Goal: Task Accomplishment & Management: Use online tool/utility

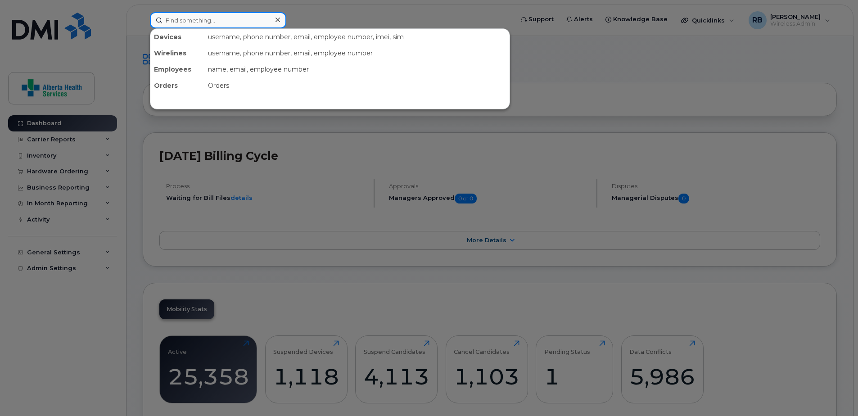
click at [198, 23] on input at bounding box center [218, 20] width 136 height 16
paste input "780-608-0708"
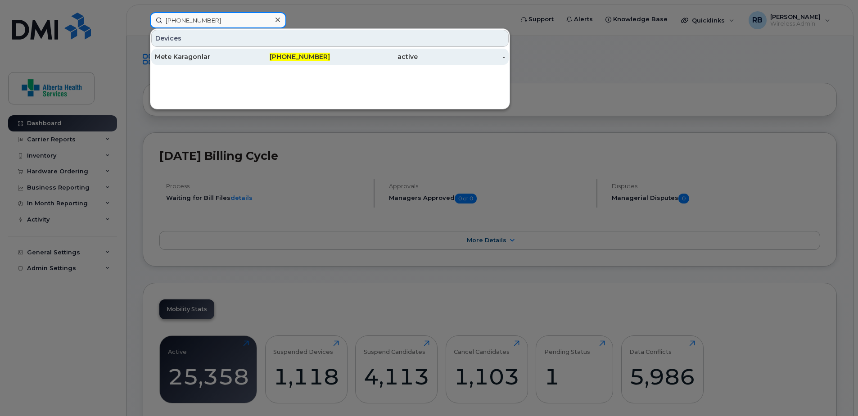
type input "780-608-0708"
click at [286, 63] on div "780-608-0708" at bounding box center [287, 57] width 88 height 16
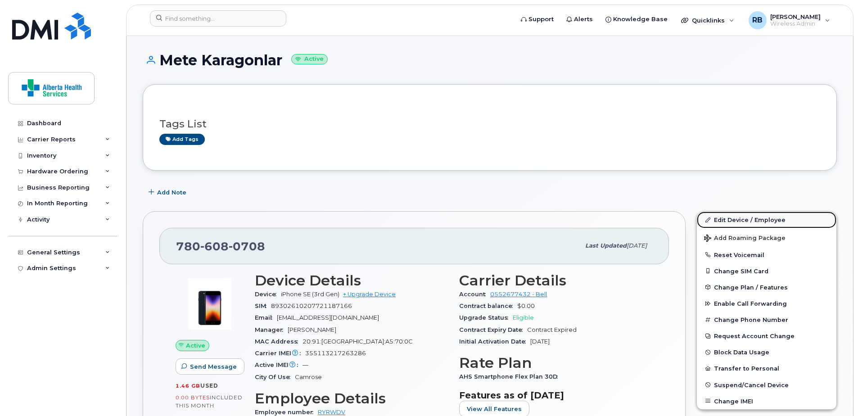
click at [752, 222] on link "Edit Device / Employee" at bounding box center [767, 220] width 140 height 16
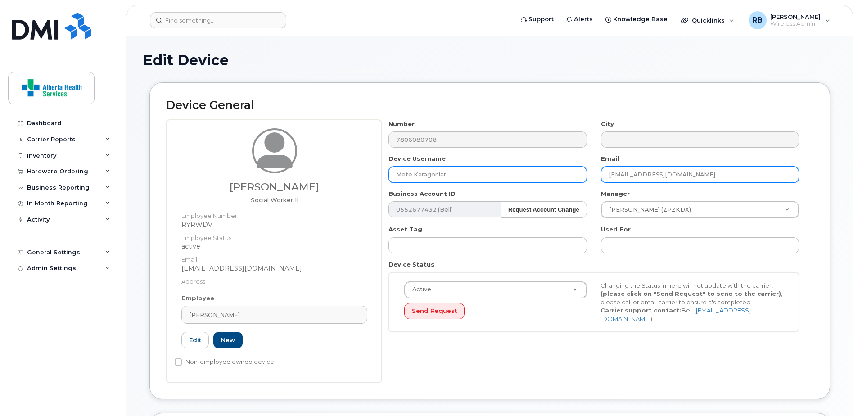
drag, startPoint x: 737, startPoint y: 177, endPoint x: 487, endPoint y: 179, distance: 249.9
click at [487, 179] on div "Number 7806080708 City Device Username Mete Karagonlar Email Grace.Bolofinde@al…" at bounding box center [594, 229] width 425 height 219
paste input "Dawn.LaCroix@albertahealthservices.ca"
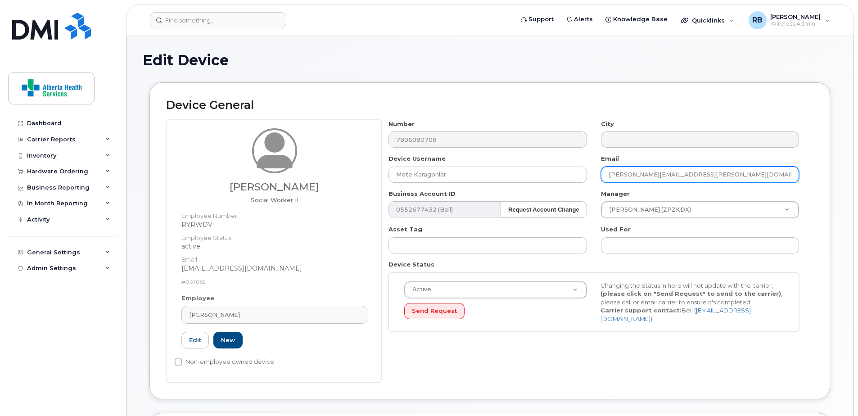
type input "Dawn.LaCroix@albertahealthservices.ca"
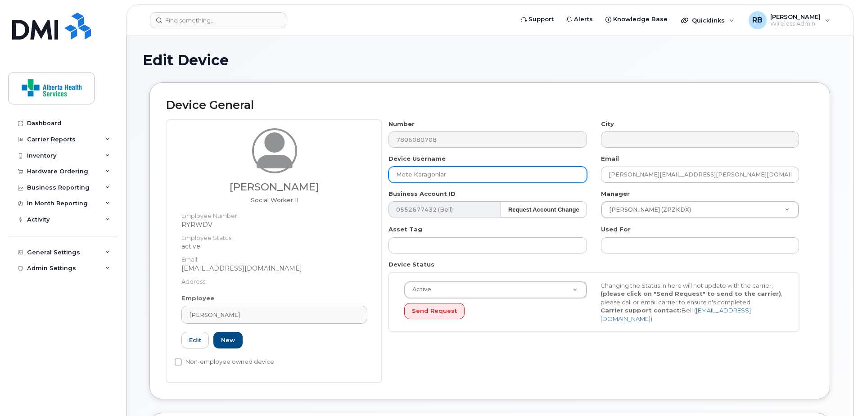
drag, startPoint x: 476, startPoint y: 175, endPoint x: 327, endPoint y: 172, distance: 149.0
click at [327, 172] on div "Grace Bolofinde Social Worker II Employee Number: RYRWDV Employee Status: activ…" at bounding box center [489, 251] width 647 height 263
paste input "Dawn La Croix"
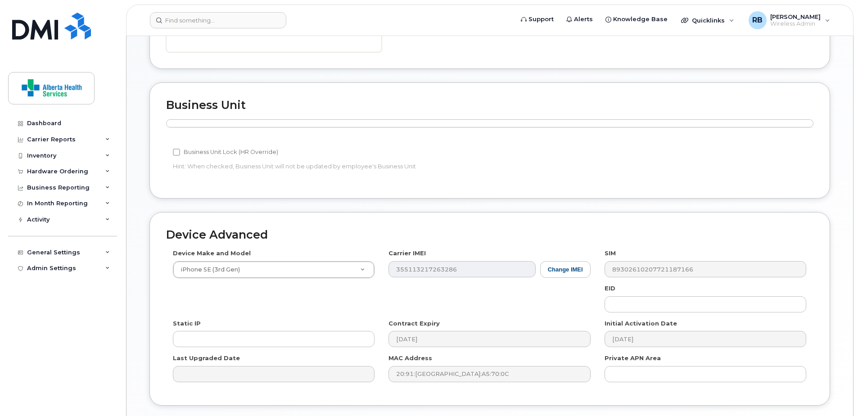
scroll to position [395, 0]
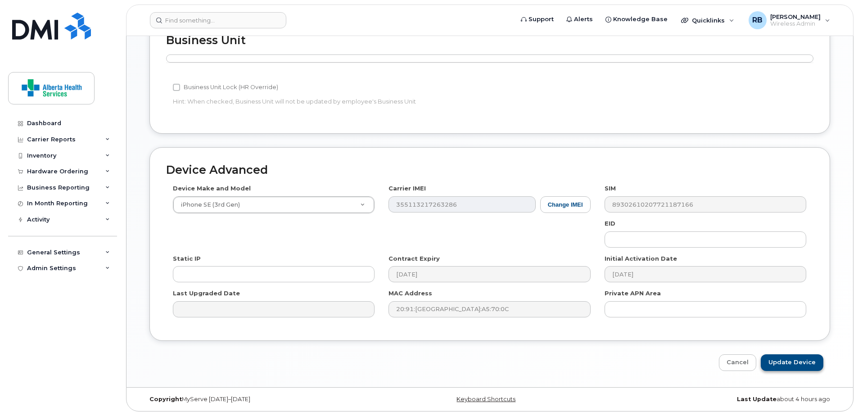
type input "Dawn La Croix"
click at [796, 357] on input "Update Device" at bounding box center [792, 362] width 63 height 17
type input "Saving..."
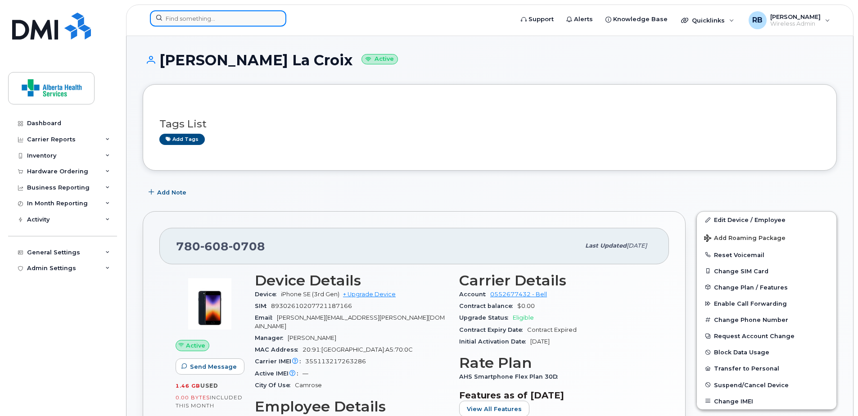
click at [195, 17] on input at bounding box center [218, 18] width 136 height 16
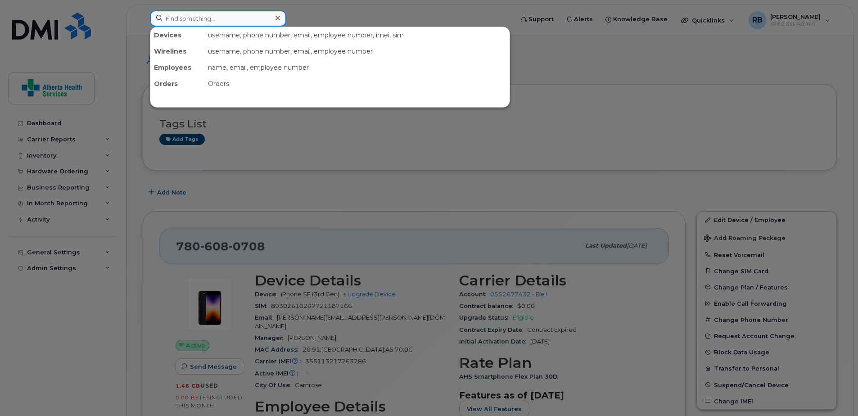
paste input "8259357716"
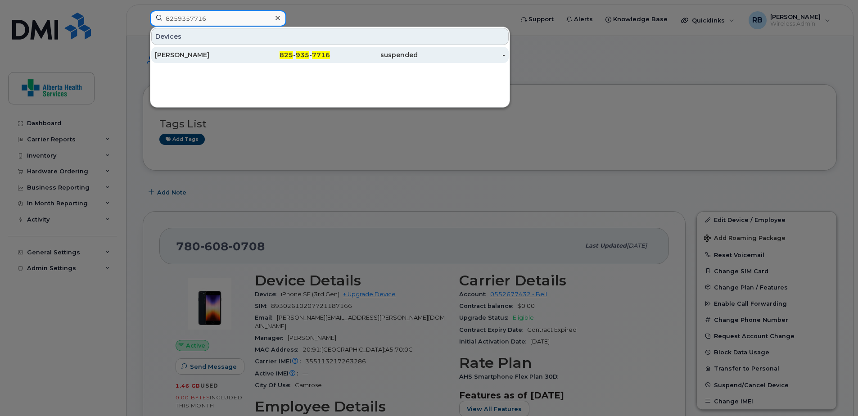
type input "8259357716"
click at [314, 57] on span "7716" at bounding box center [321, 55] width 18 height 8
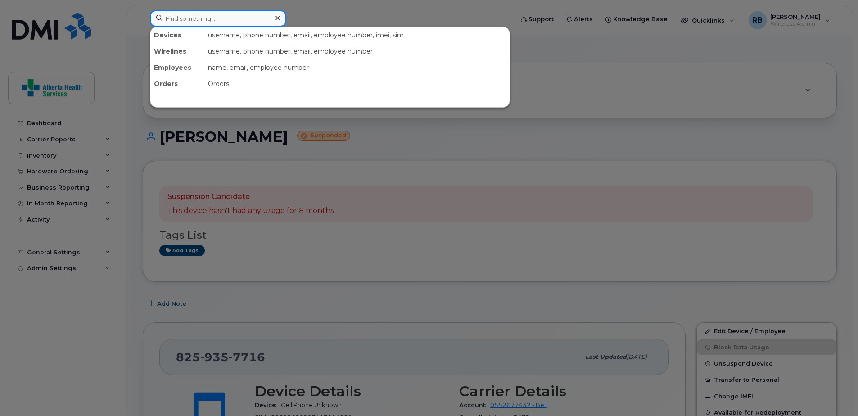
click at [217, 17] on input at bounding box center [218, 18] width 136 height 16
paste input "7807537564"
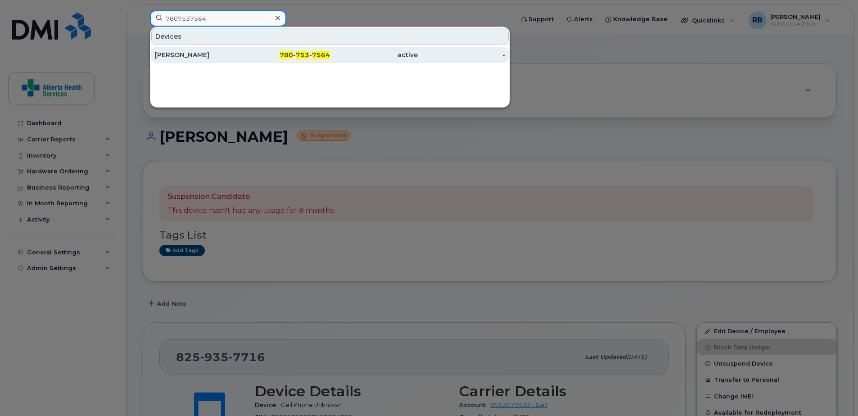
type input "7807537564"
click at [263, 54] on div "780 - 753 - 7564" at bounding box center [287, 54] width 88 height 9
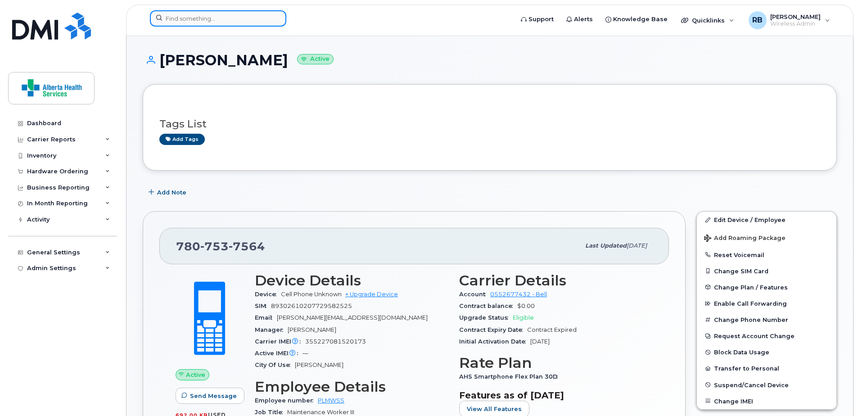
click at [241, 17] on input at bounding box center [218, 18] width 136 height 16
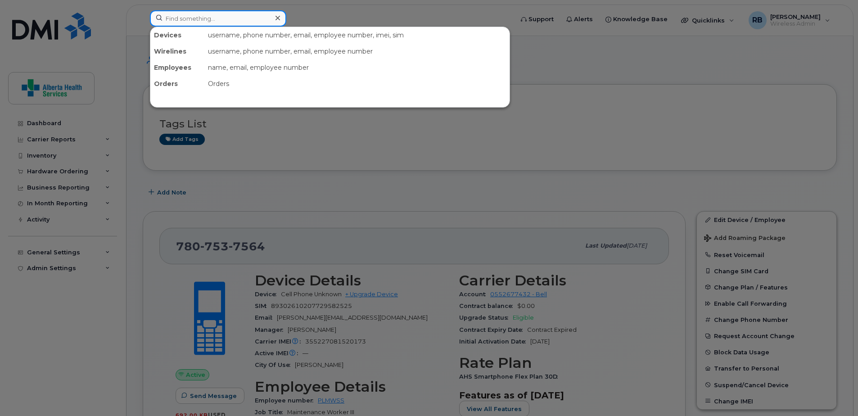
paste input "7807531780"
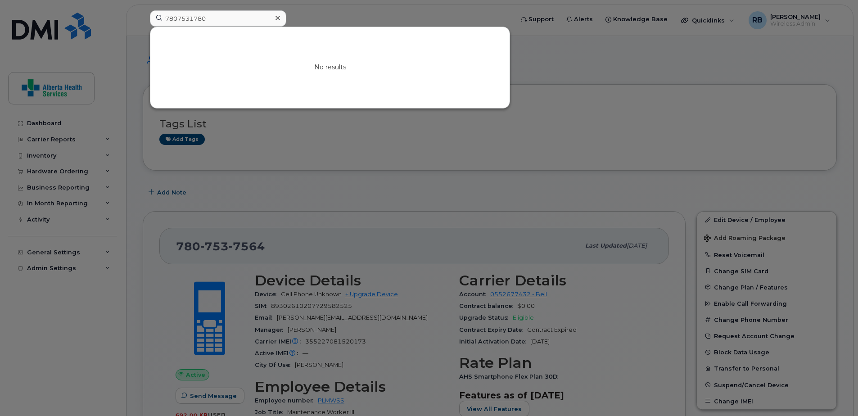
click at [621, 116] on div at bounding box center [429, 208] width 858 height 416
drag, startPoint x: 261, startPoint y: 21, endPoint x: 9, endPoint y: 14, distance: 251.8
click at [143, 14] on div "7807531780 No results" at bounding box center [329, 20] width 372 height 20
drag, startPoint x: 219, startPoint y: 23, endPoint x: 110, endPoint y: 16, distance: 109.1
click at [143, 18] on div "7807531780 No results" at bounding box center [329, 20] width 372 height 20
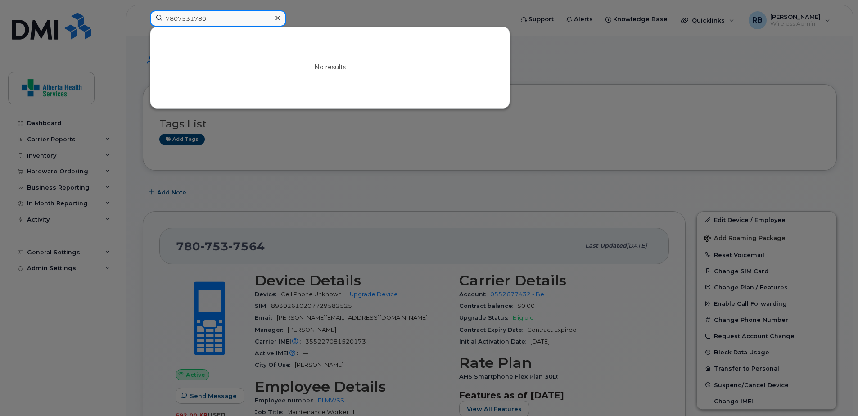
paste input "7564"
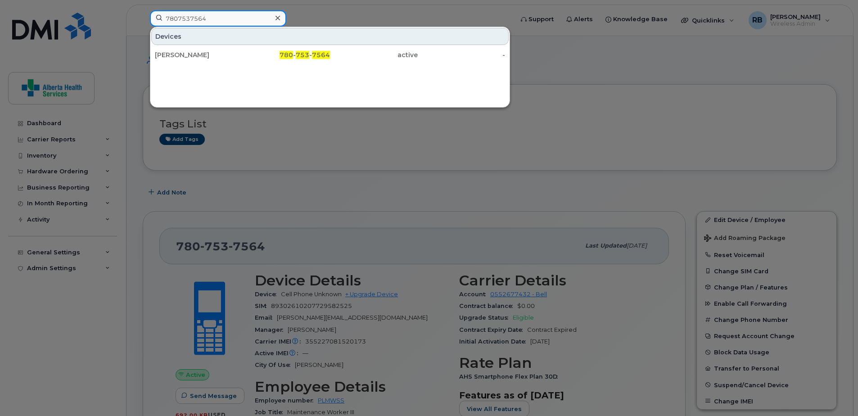
type input "7807537564"
click at [288, 64] on div "Devices Alexander Krevenky 780 - 753 - 7564 active -" at bounding box center [330, 67] width 360 height 81
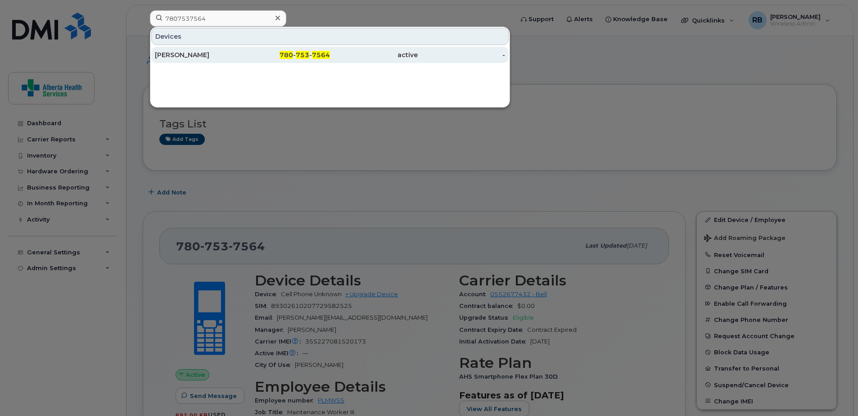
click at [285, 60] on div "780 - 753 - 7564" at bounding box center [287, 55] width 88 height 16
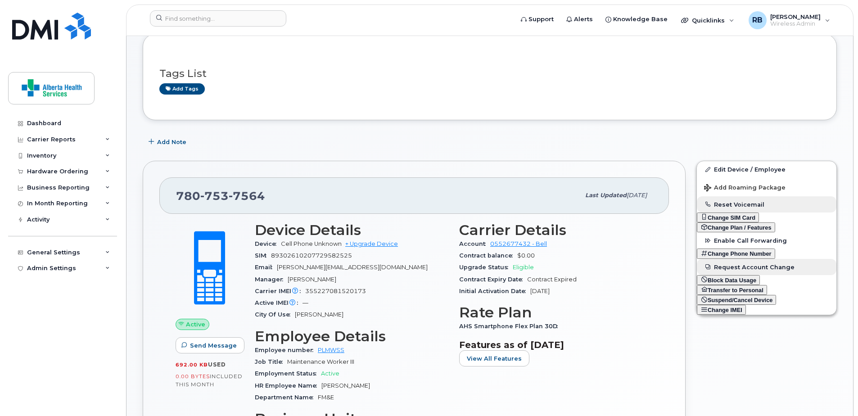
scroll to position [135, 0]
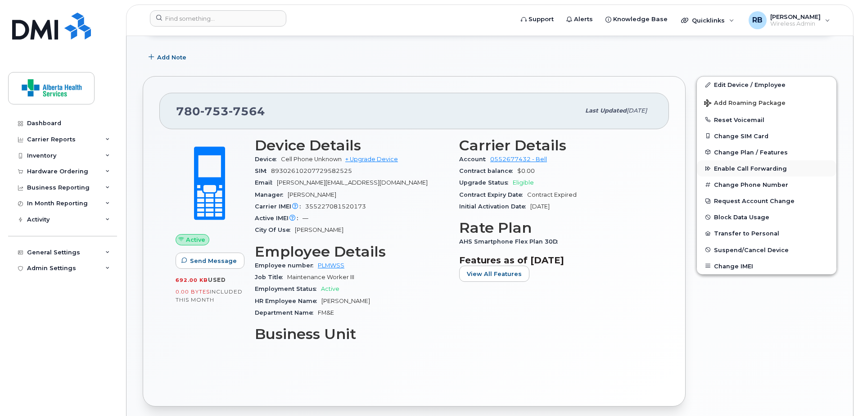
click at [759, 167] on span "Enable Call Forwarding" at bounding box center [750, 168] width 73 height 7
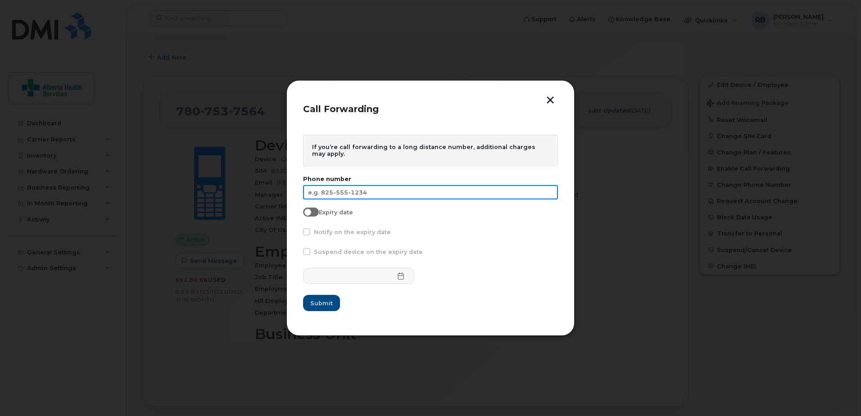
click at [357, 193] on input "text" at bounding box center [430, 192] width 255 height 14
paste input "[PHONE_NUMBER]"
type input "[PHONE_NUMBER]"
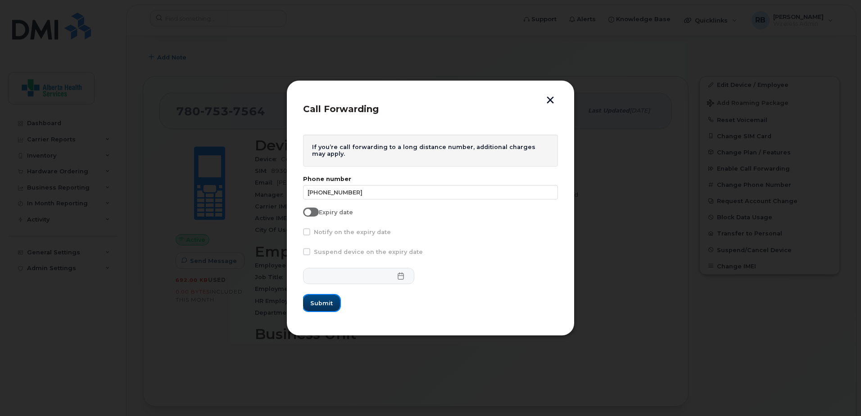
click at [321, 303] on span "Submit" at bounding box center [321, 303] width 23 height 9
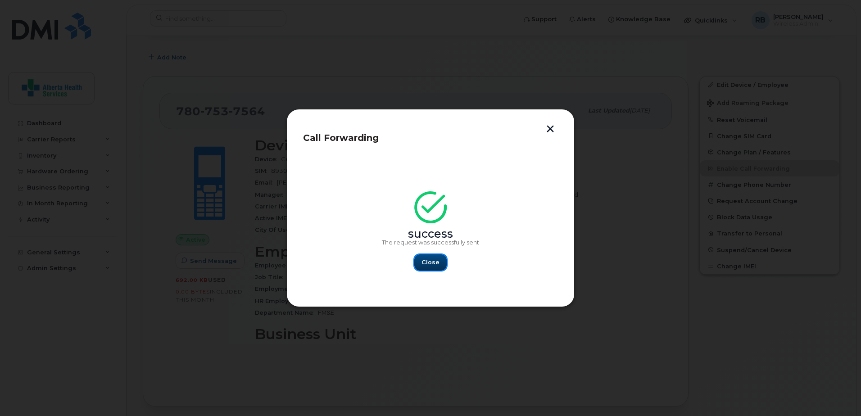
click at [430, 262] on span "Close" at bounding box center [430, 262] width 18 height 9
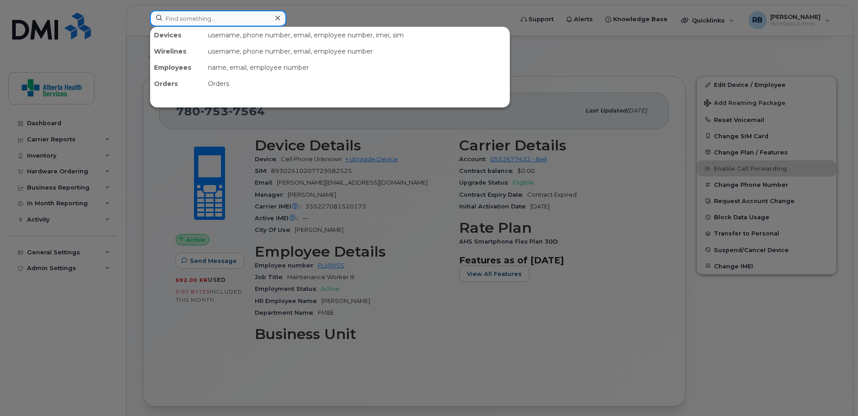
click at [217, 23] on input at bounding box center [218, 18] width 136 height 16
paste input "7807537564"
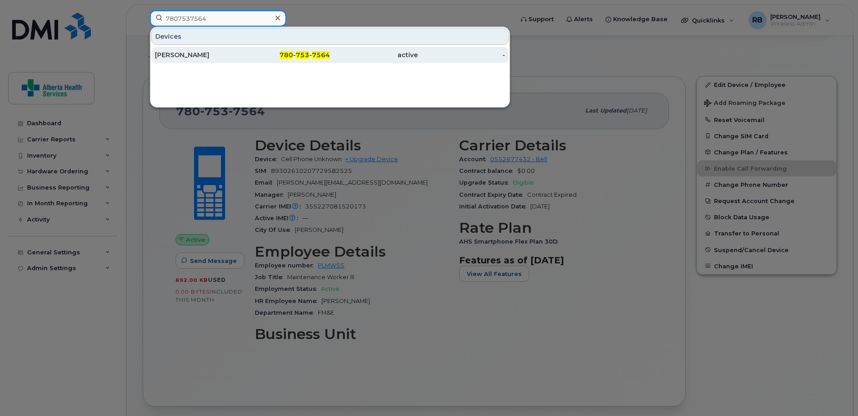
type input "7807537564"
click at [297, 56] on span "753" at bounding box center [303, 55] width 14 height 8
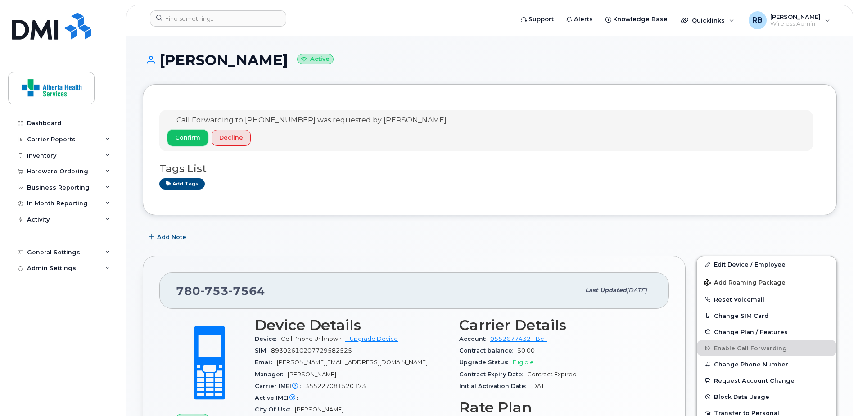
click at [192, 137] on span "Confirm" at bounding box center [187, 137] width 25 height 9
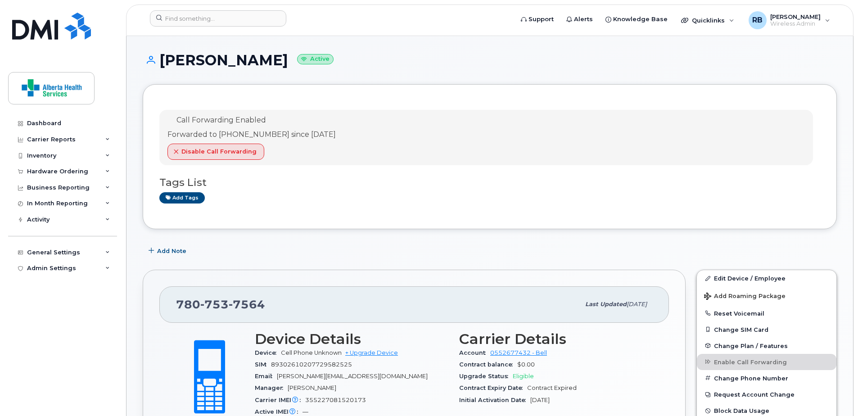
click at [374, 129] on div "Call Forwarding Enabled Forwarded to 780-753-1780 since Sep 19, 2025 Disable Ca…" at bounding box center [486, 137] width 654 height 55
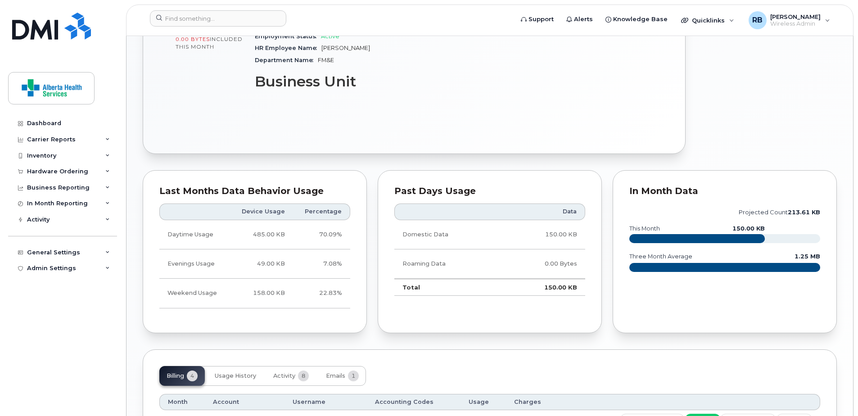
scroll to position [495, 0]
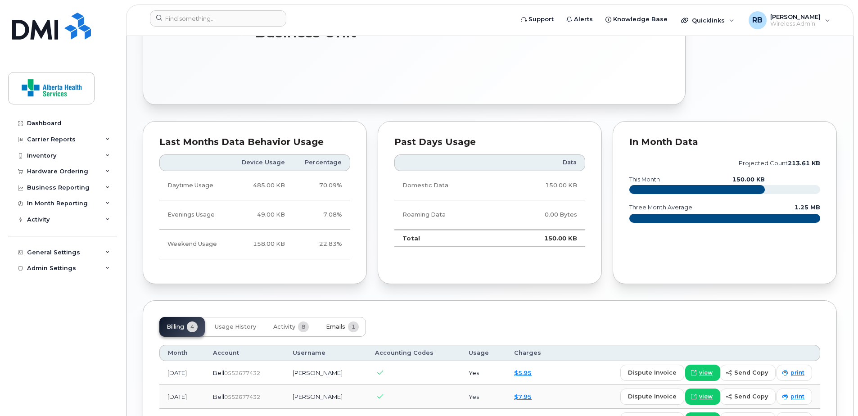
click at [351, 330] on span "1" at bounding box center [353, 326] width 11 height 11
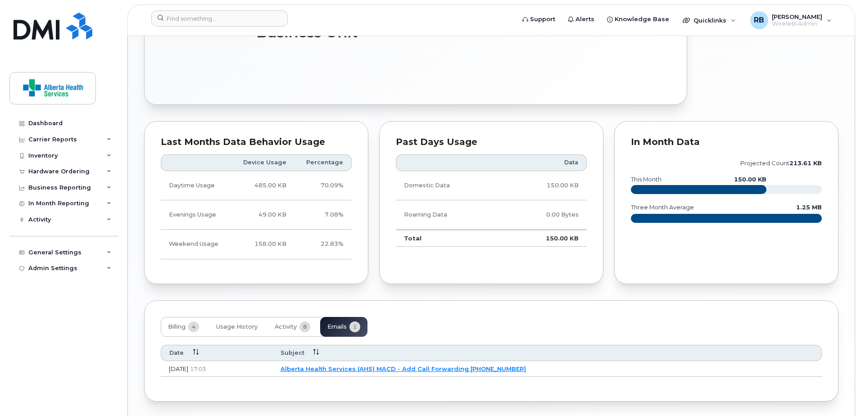
scroll to position [526, 0]
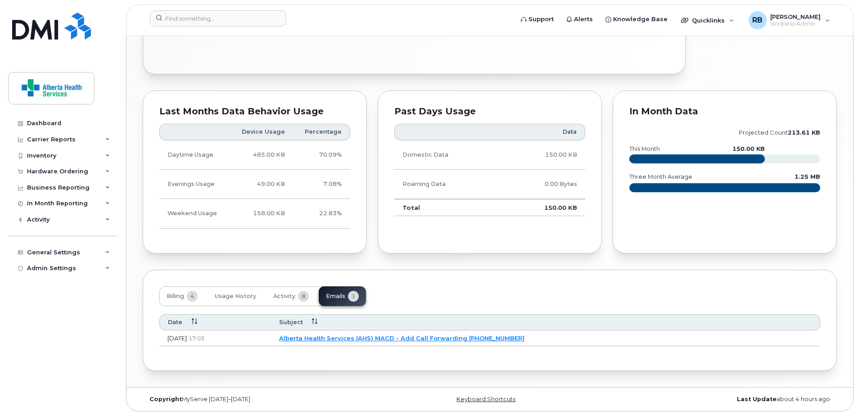
click at [416, 339] on link "Alberta Health Services (AHS) MACD - Add Call Forwarding 7807537564" at bounding box center [401, 338] width 245 height 7
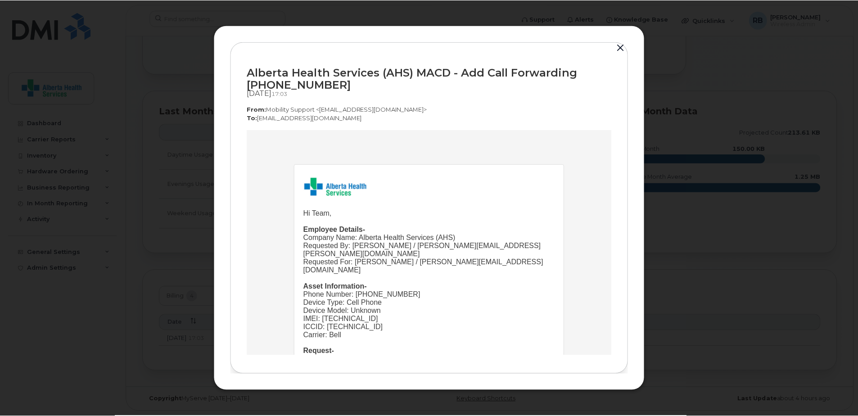
scroll to position [0, 0]
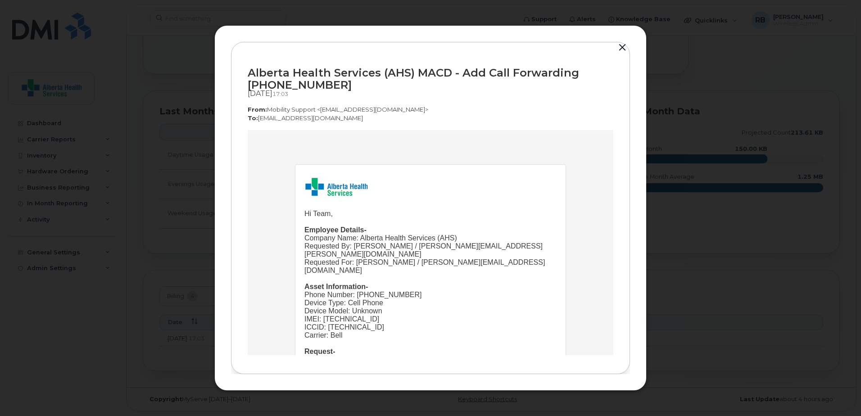
click at [625, 49] on button "button" at bounding box center [622, 47] width 14 height 13
